Goal: Communication & Community: Answer question/provide support

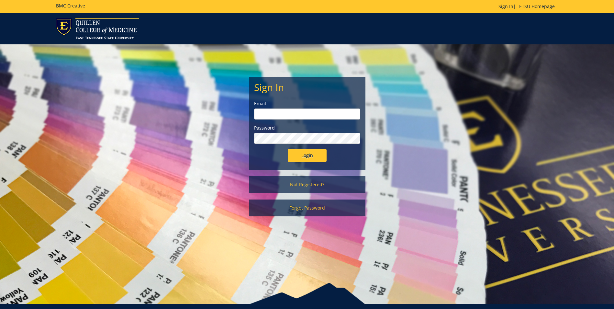
type input "[EMAIL_ADDRESS][DOMAIN_NAME]"
click at [307, 153] on input "Login" at bounding box center [307, 155] width 39 height 13
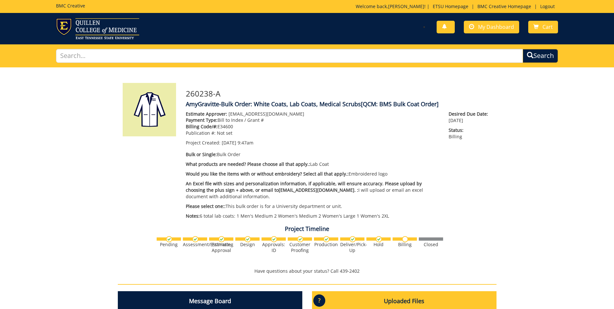
scroll to position [205, 0]
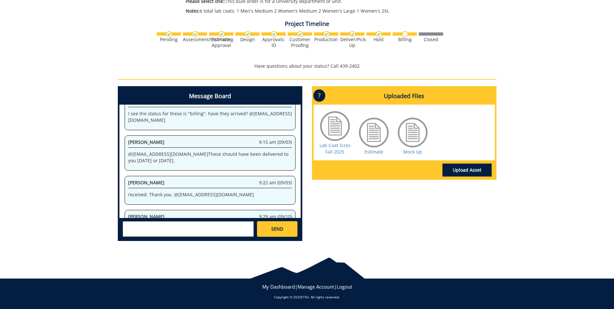
click at [155, 234] on textarea at bounding box center [188, 229] width 131 height 16
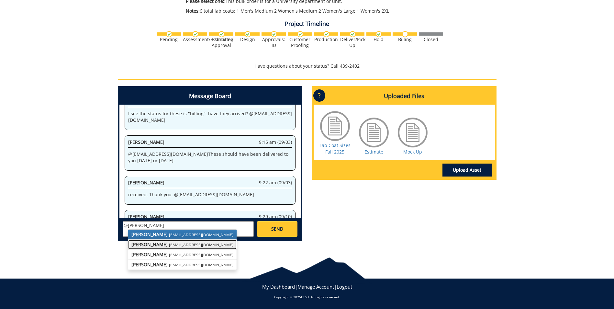
drag, startPoint x: 182, startPoint y: 242, endPoint x: 187, endPoint y: 243, distance: 5.5
click at [182, 242] on small "[EMAIL_ADDRESS][DOMAIN_NAME]" at bounding box center [201, 244] width 64 height 5
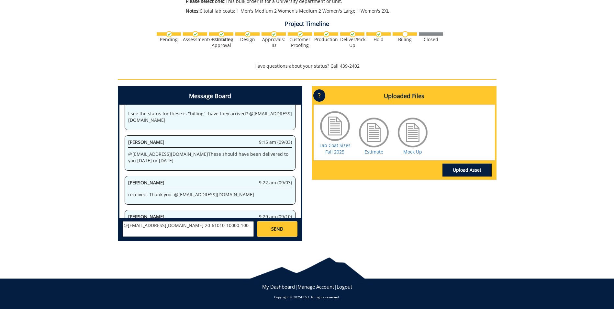
click at [214, 224] on textarea "@[EMAIL_ADDRESS][DOMAIN_NAME] 20-61010-10000-100-" at bounding box center [188, 229] width 131 height 16
click at [192, 228] on textarea "@[EMAIL_ADDRESS][DOMAIN_NAME] 20-61010-10000-100-74000-400-999-999-999" at bounding box center [188, 229] width 131 height 16
type textarea "@[EMAIL_ADDRESS][DOMAIN_NAME] 20-61010-100000-100-74000-400-999-999-999"
click at [282, 231] on span "SEND" at bounding box center [277, 229] width 12 height 6
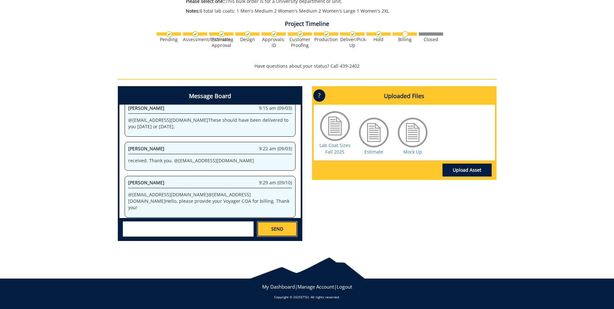
scroll to position [1553, 0]
